Goal: Information Seeking & Learning: Learn about a topic

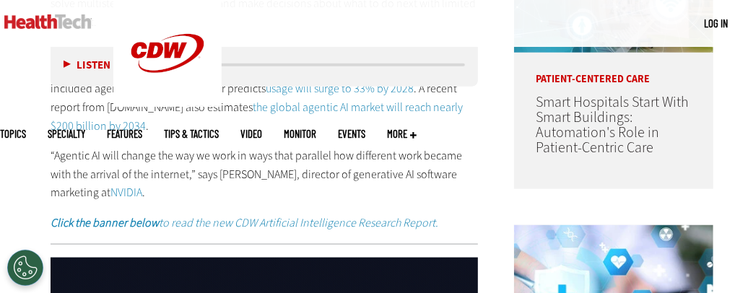
scroll to position [673, 0]
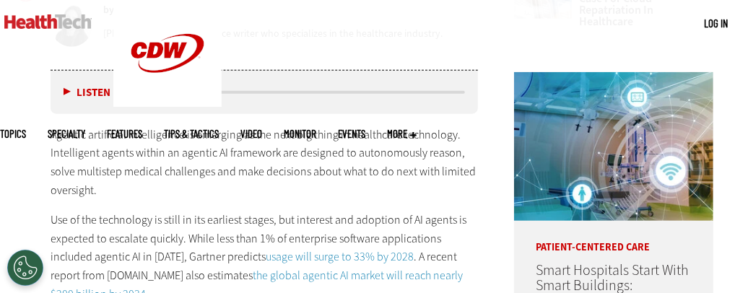
click at [65, 88] on button "Listen" at bounding box center [87, 92] width 47 height 11
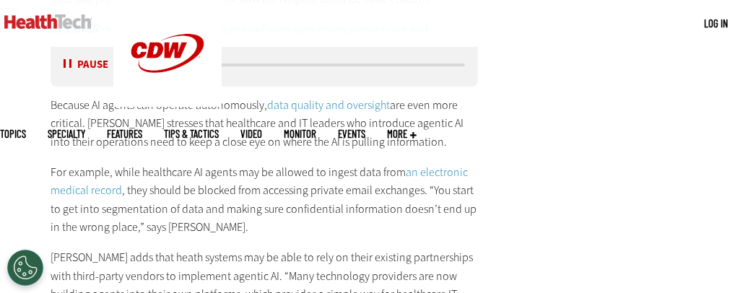
scroll to position [2863, 0]
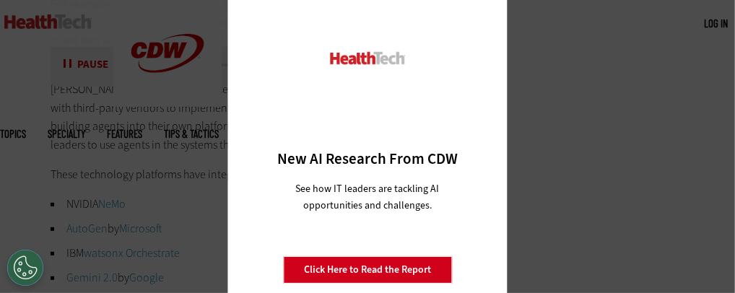
click at [608, 146] on div "Close New AI Research From CDW See how IT leaders are tackling AI opportunities…" at bounding box center [367, 146] width 735 height 293
click at [349, 271] on link "Click Here to Read the Report" at bounding box center [367, 269] width 169 height 27
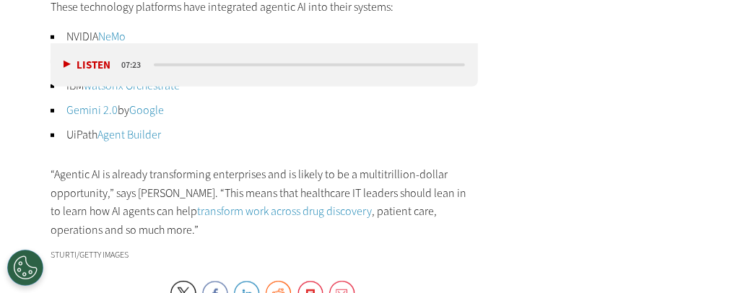
click at [69, 62] on button "Listen" at bounding box center [87, 65] width 47 height 11
drag, startPoint x: 153, startPoint y: 65, endPoint x: 174, endPoint y: 64, distance: 21.0
click at [174, 64] on div "media player" at bounding box center [309, 65] width 311 height 3
click at [180, 62] on div "media player" at bounding box center [309, 64] width 315 height 7
click at [186, 64] on div "media player" at bounding box center [309, 65] width 311 height 3
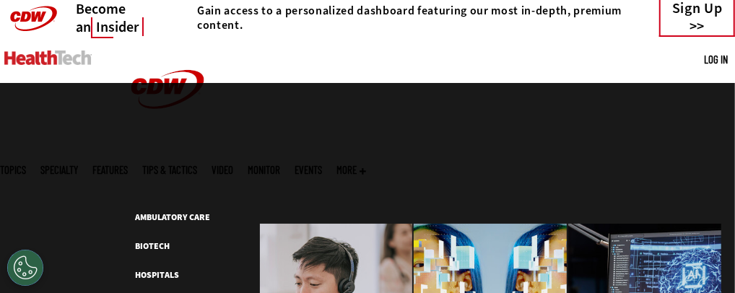
click at [78, 165] on span "Specialty" at bounding box center [59, 170] width 38 height 11
click at [26, 165] on span "Topics" at bounding box center [13, 170] width 26 height 11
click at [78, 165] on span "Specialty" at bounding box center [59, 170] width 38 height 11
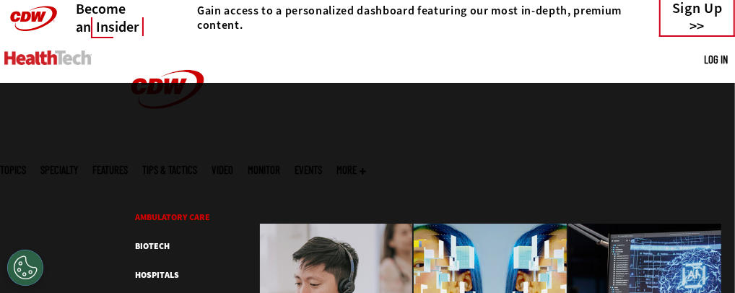
click at [167, 211] on link "Ambulatory Care" at bounding box center [172, 217] width 75 height 12
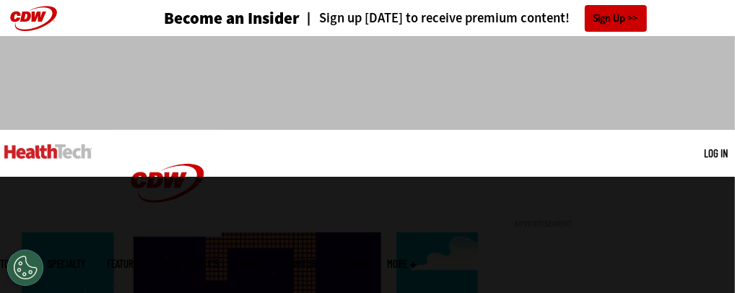
scroll to position [168, 0]
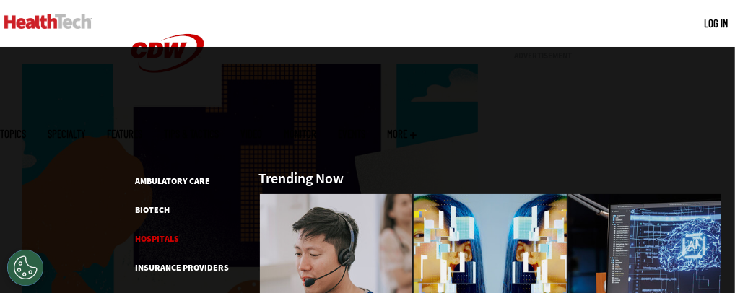
click at [151, 233] on link "Hospitals" at bounding box center [157, 239] width 44 height 12
